Goal: Find specific fact: Find contact information

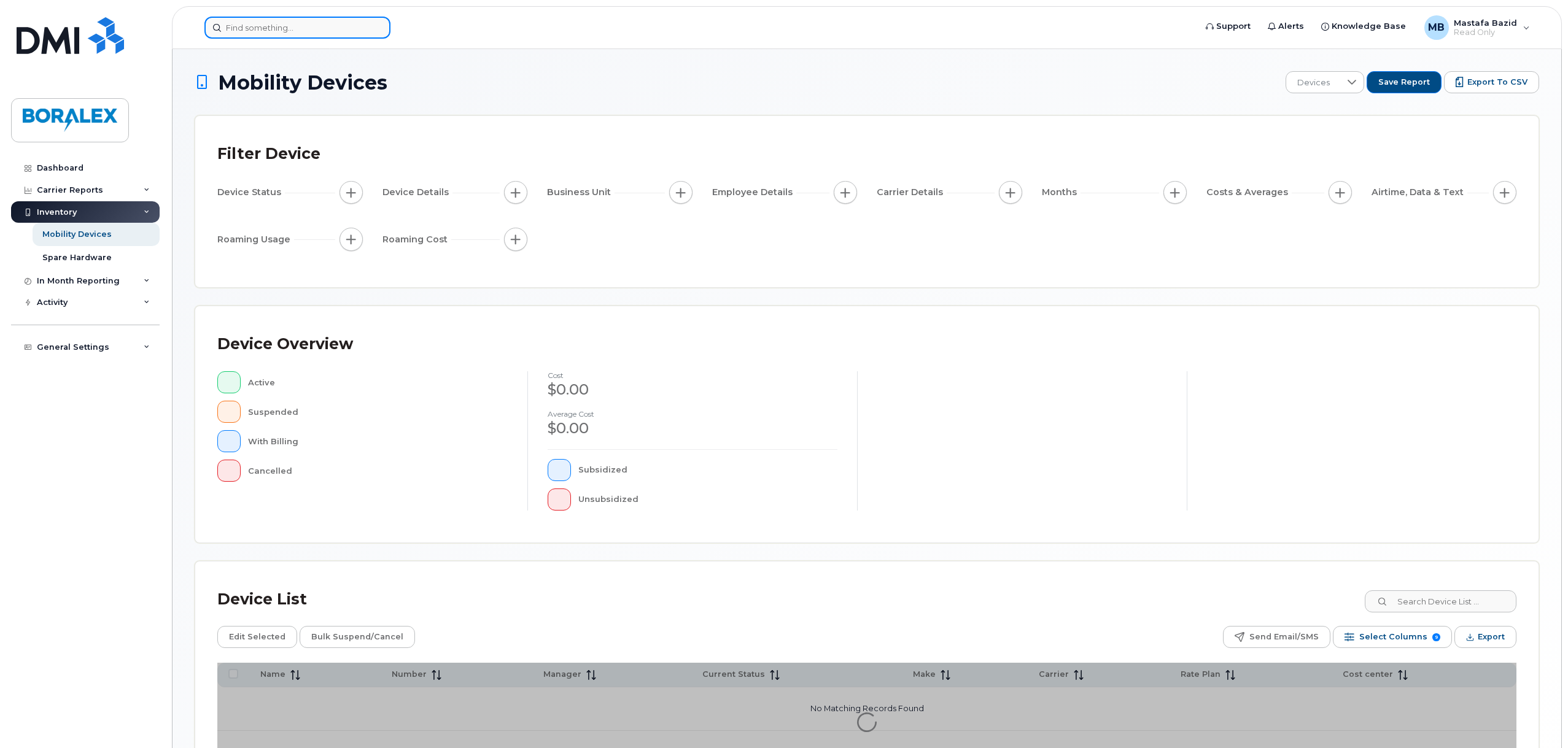
click at [256, 34] on input at bounding box center [297, 27] width 186 height 22
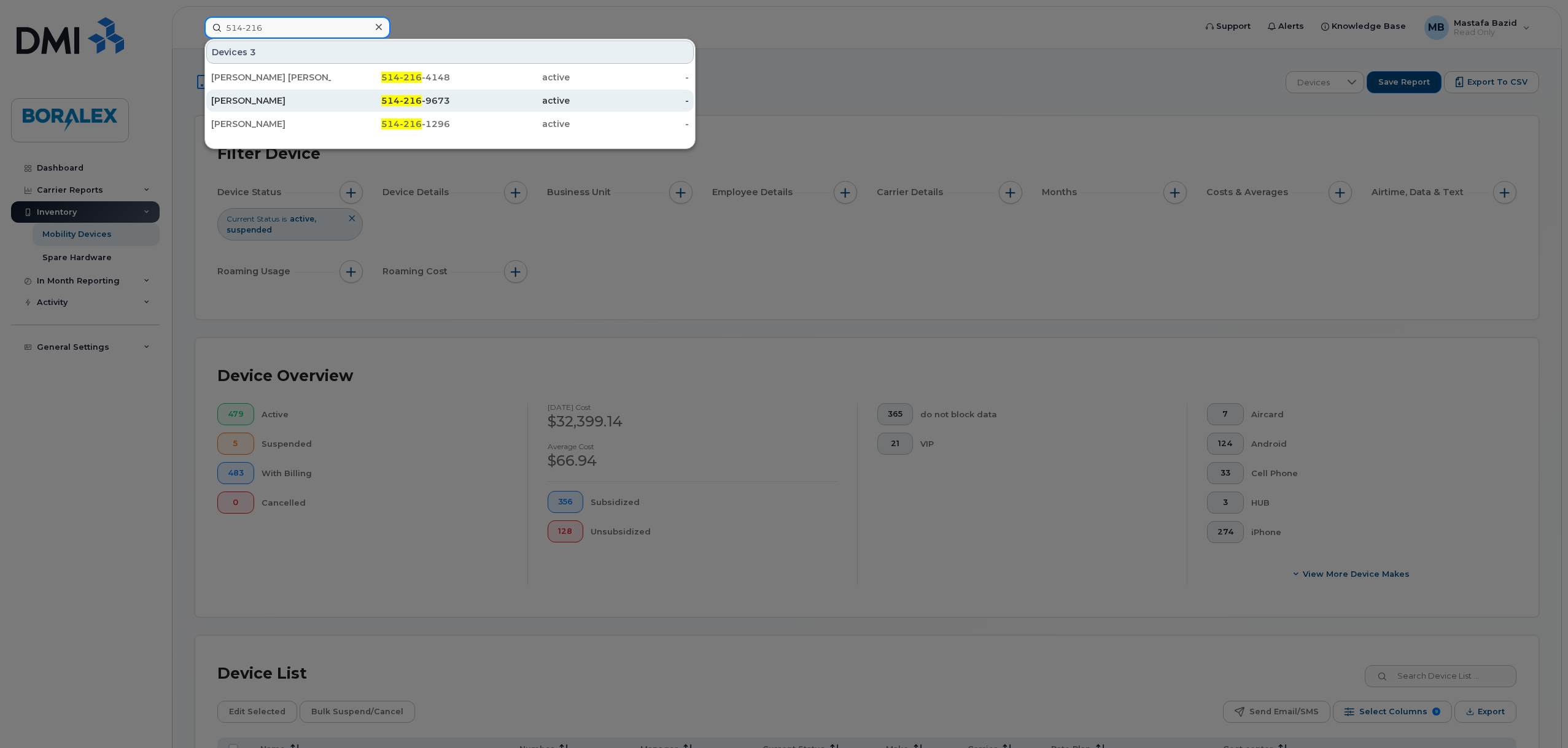
type input "514-216"
click at [367, 96] on div "514-216 -9673" at bounding box center [390, 100] width 120 height 13
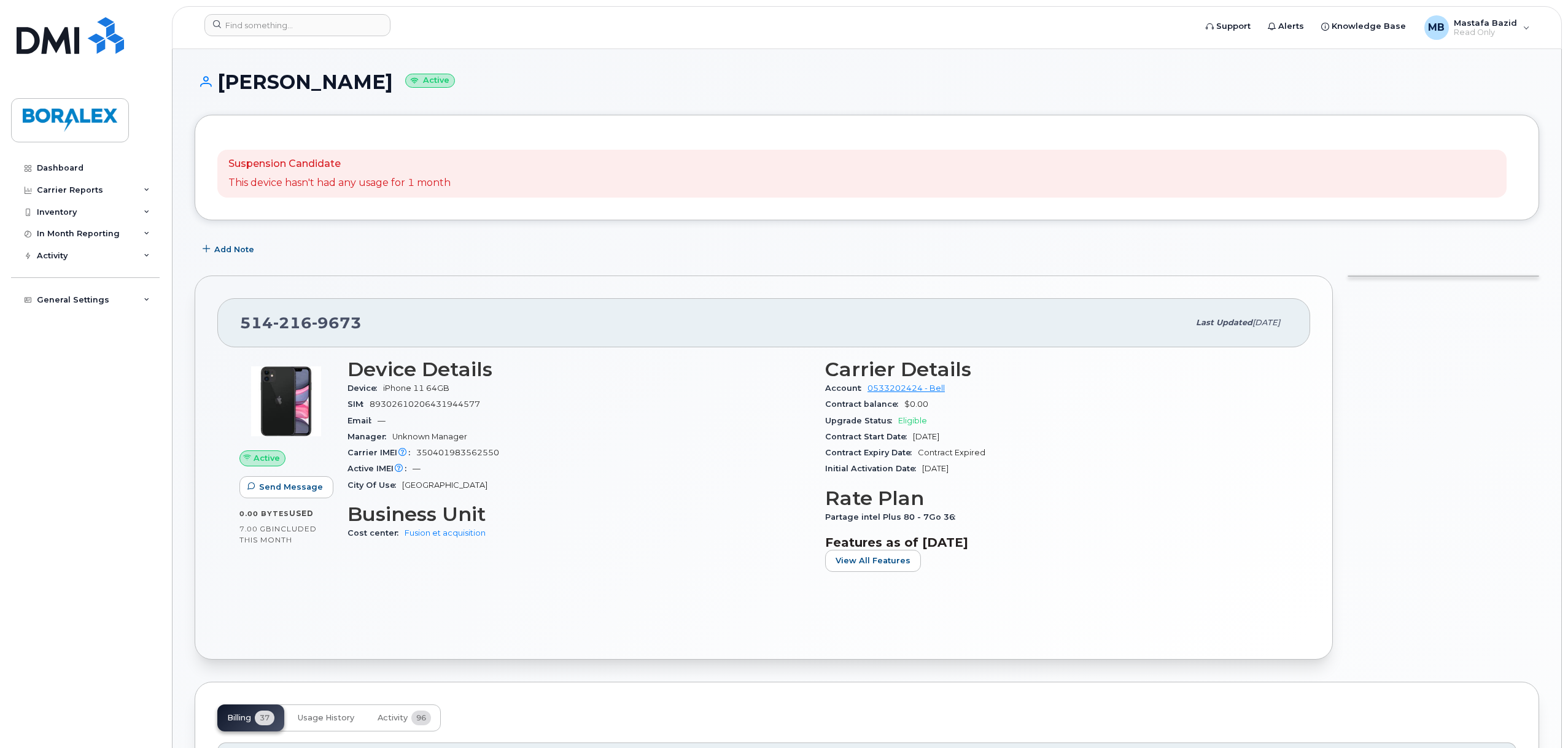
scroll to position [123, 0]
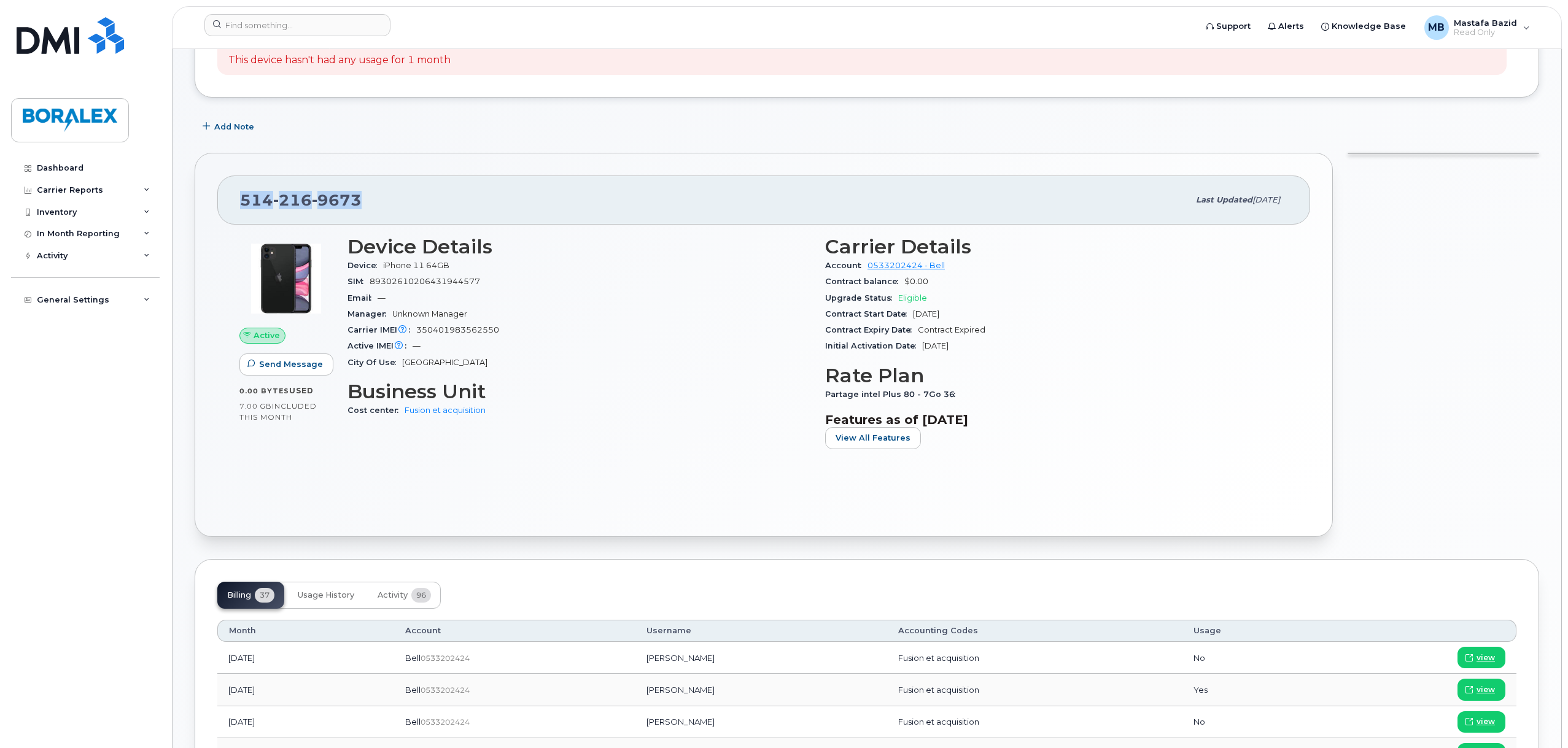
drag, startPoint x: 362, startPoint y: 206, endPoint x: 237, endPoint y: 204, distance: 125.0
click at [237, 204] on div "[PHONE_NUMBER] Last updated [DATE]" at bounding box center [763, 200] width 1093 height 49
